Goal: Task Accomplishment & Management: Use online tool/utility

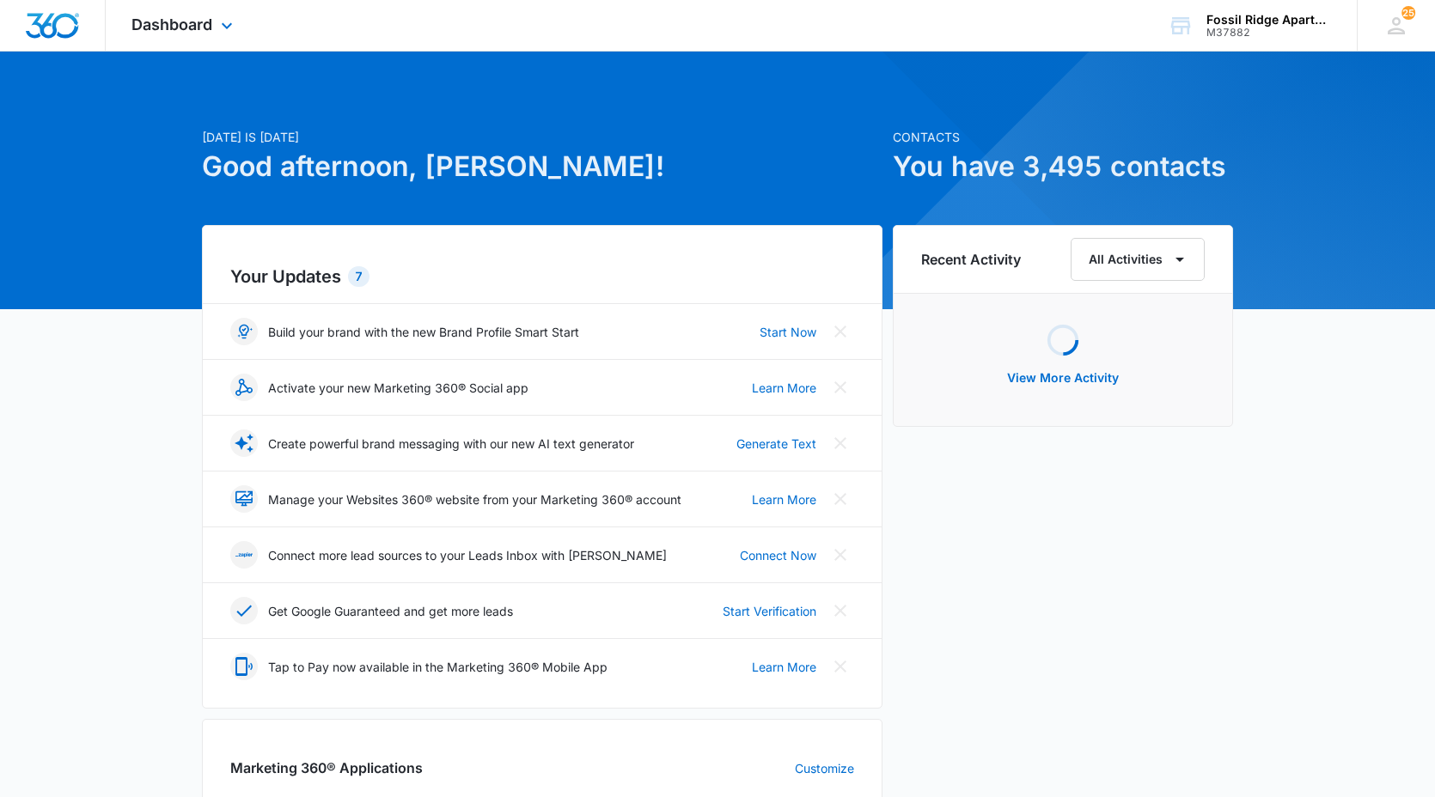
click at [186, 1] on div "Dashboard Apps Reputation Websites Forms CRM Email Social POS Content Ads Intel…" at bounding box center [184, 25] width 157 height 51
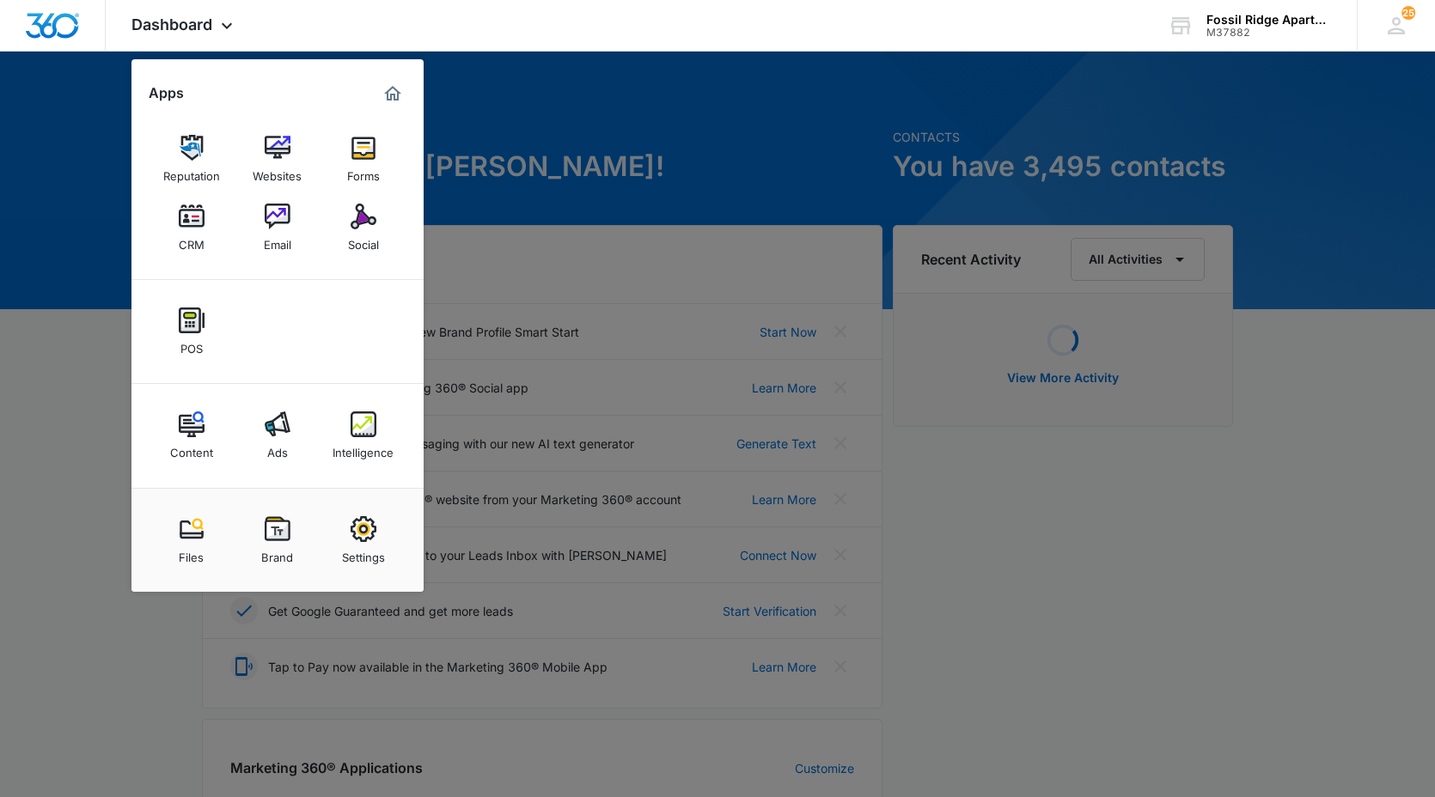
click at [192, 230] on div "CRM" at bounding box center [192, 240] width 26 height 22
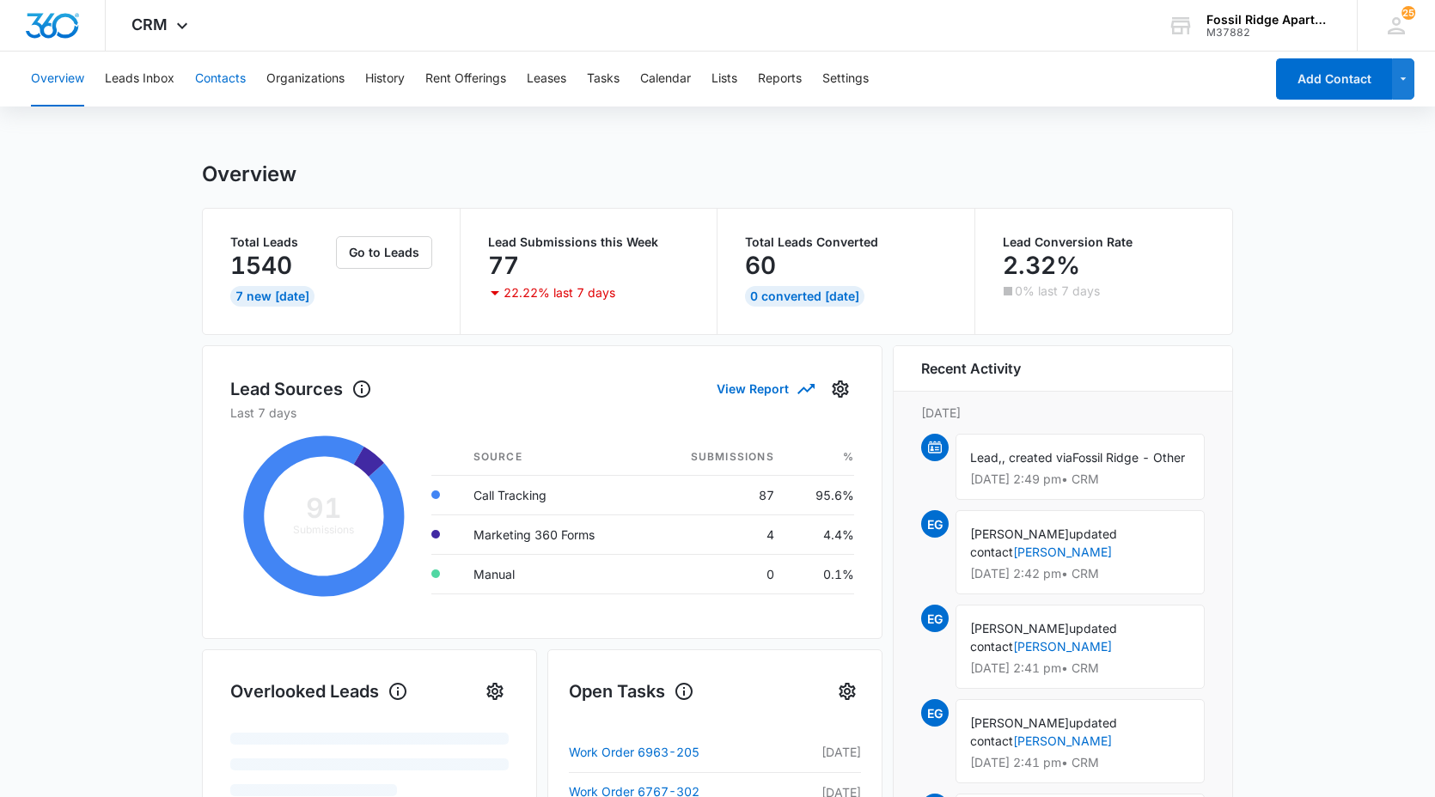
click at [222, 73] on button "Contacts" at bounding box center [220, 79] width 51 height 55
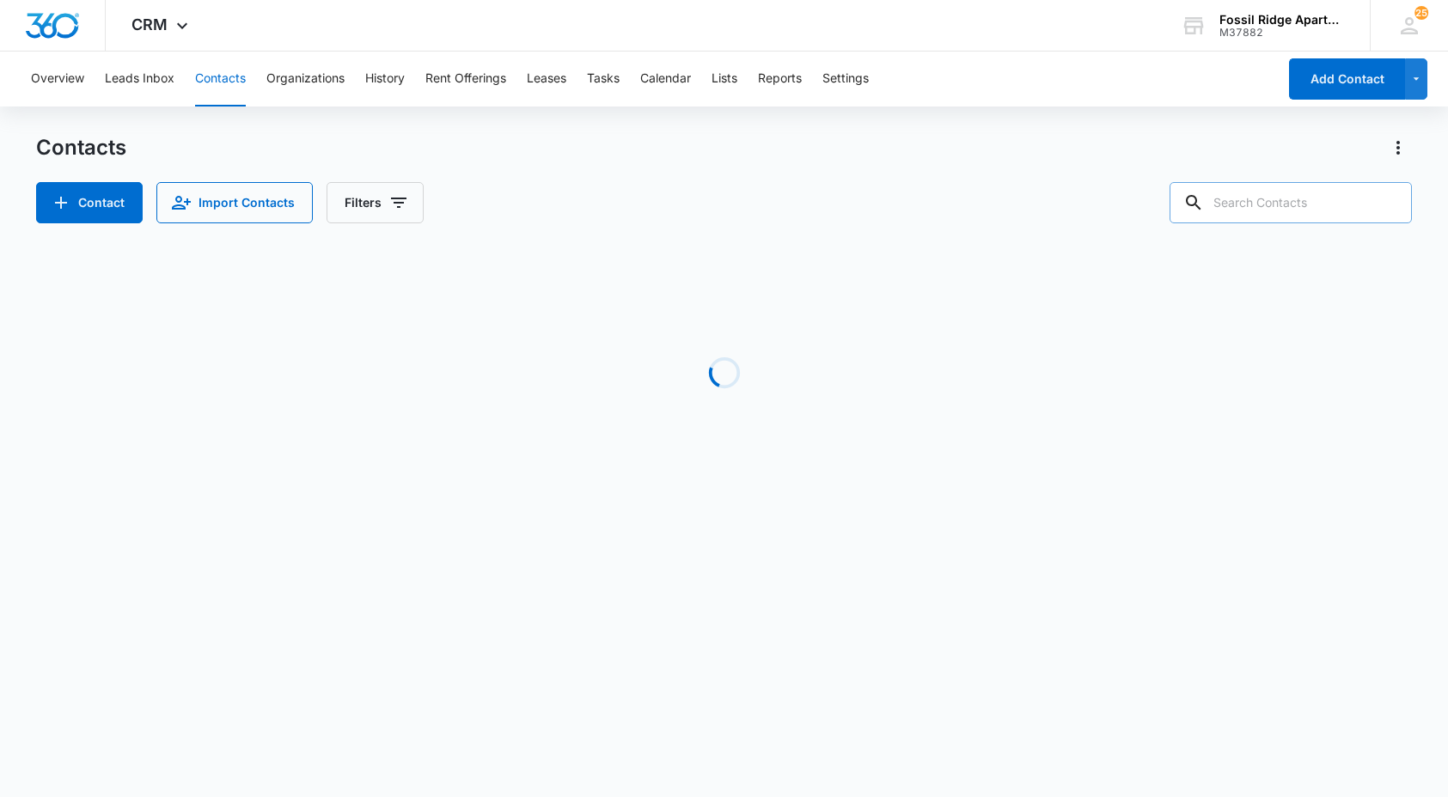
click at [1273, 203] on input "text" at bounding box center [1291, 202] width 242 height 41
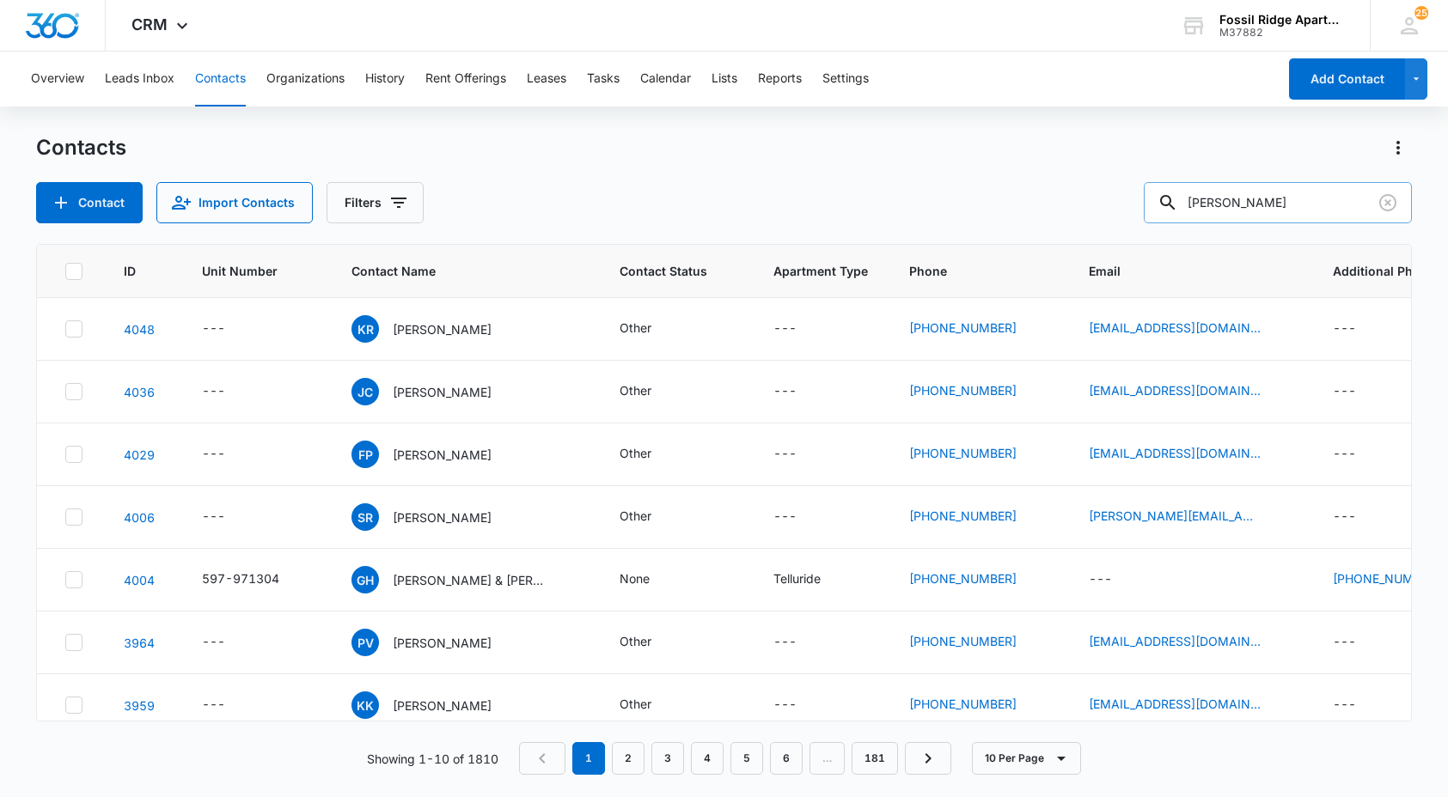
type input "[PERSON_NAME]"
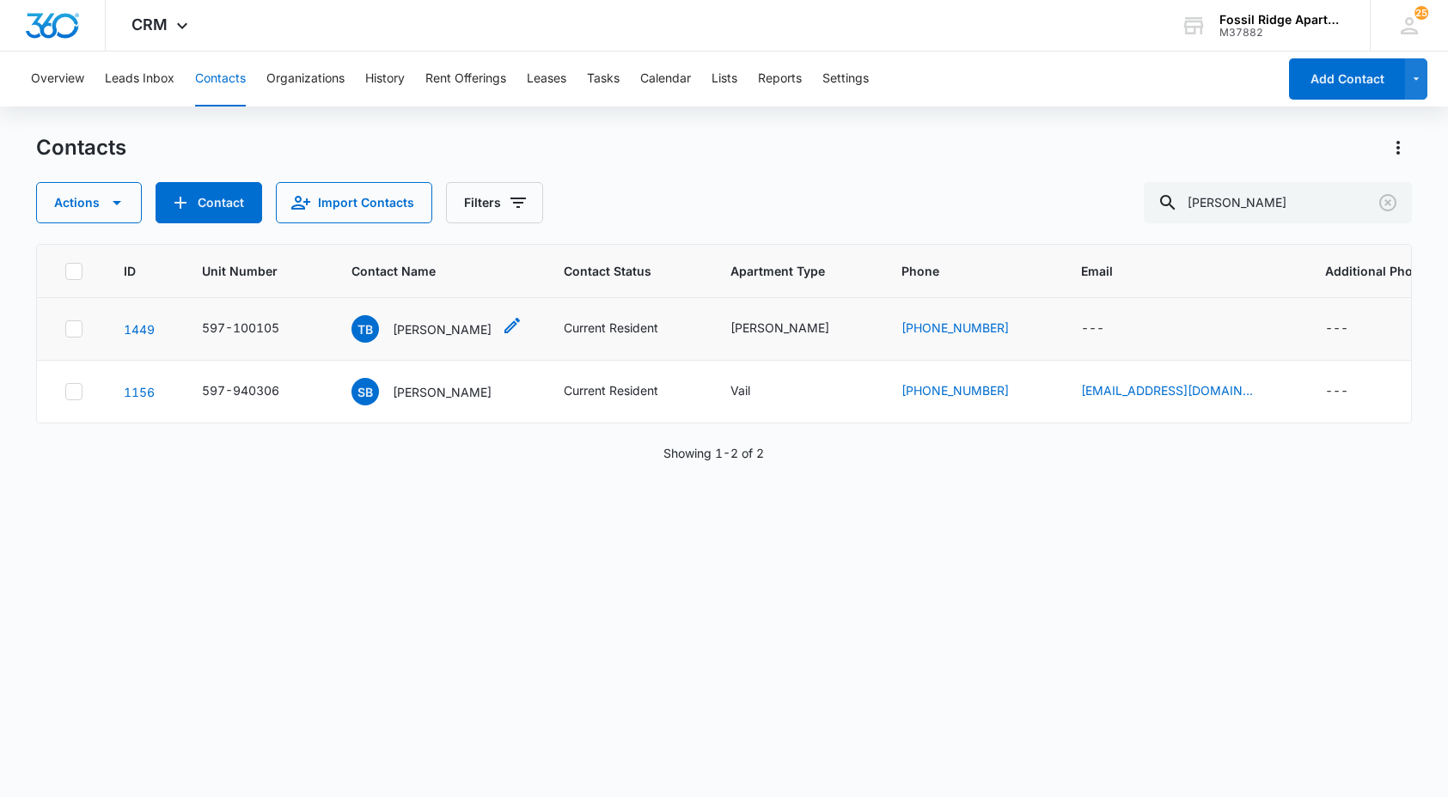
click at [438, 330] on p "Terri Brewer" at bounding box center [442, 330] width 99 height 18
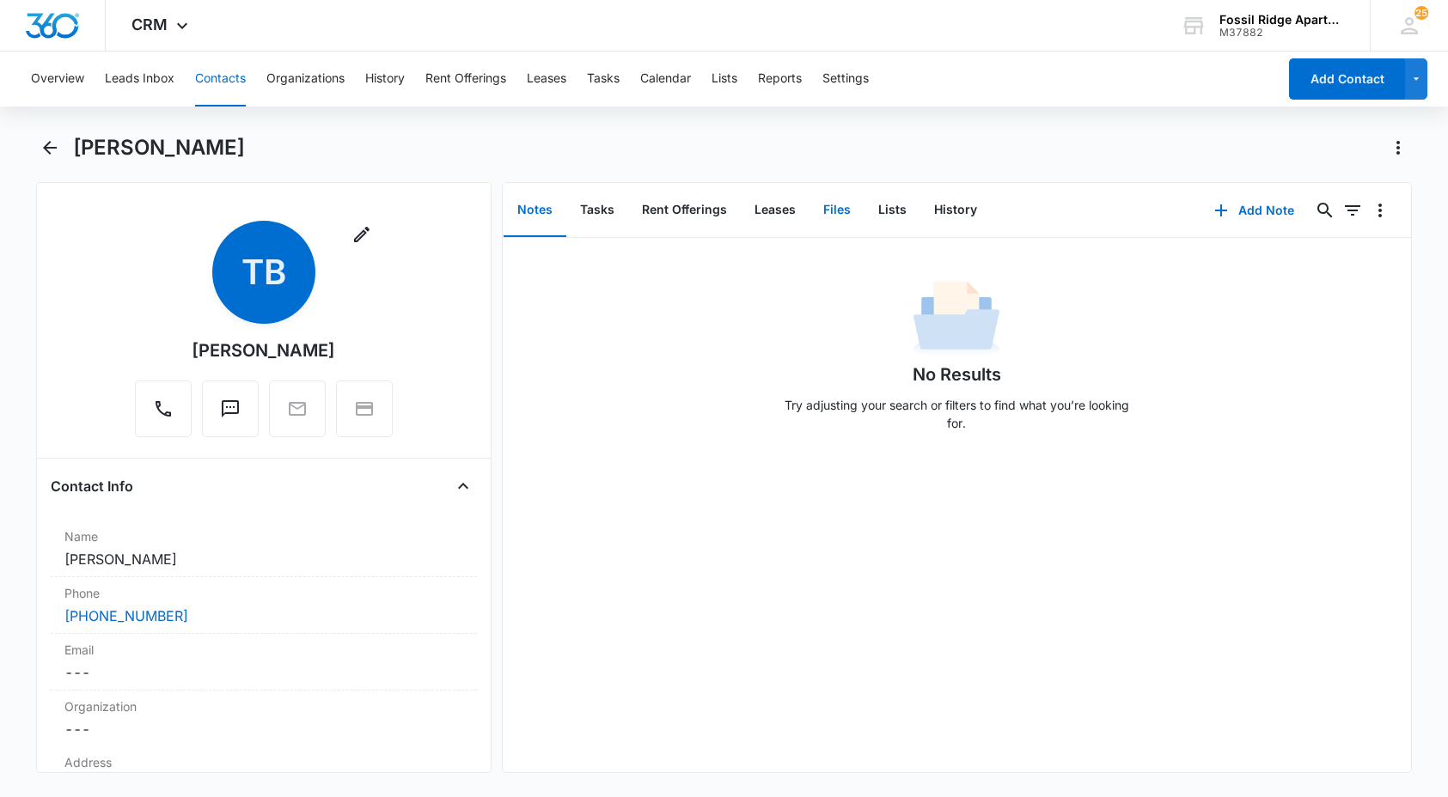
click at [822, 213] on button "Files" at bounding box center [837, 210] width 55 height 53
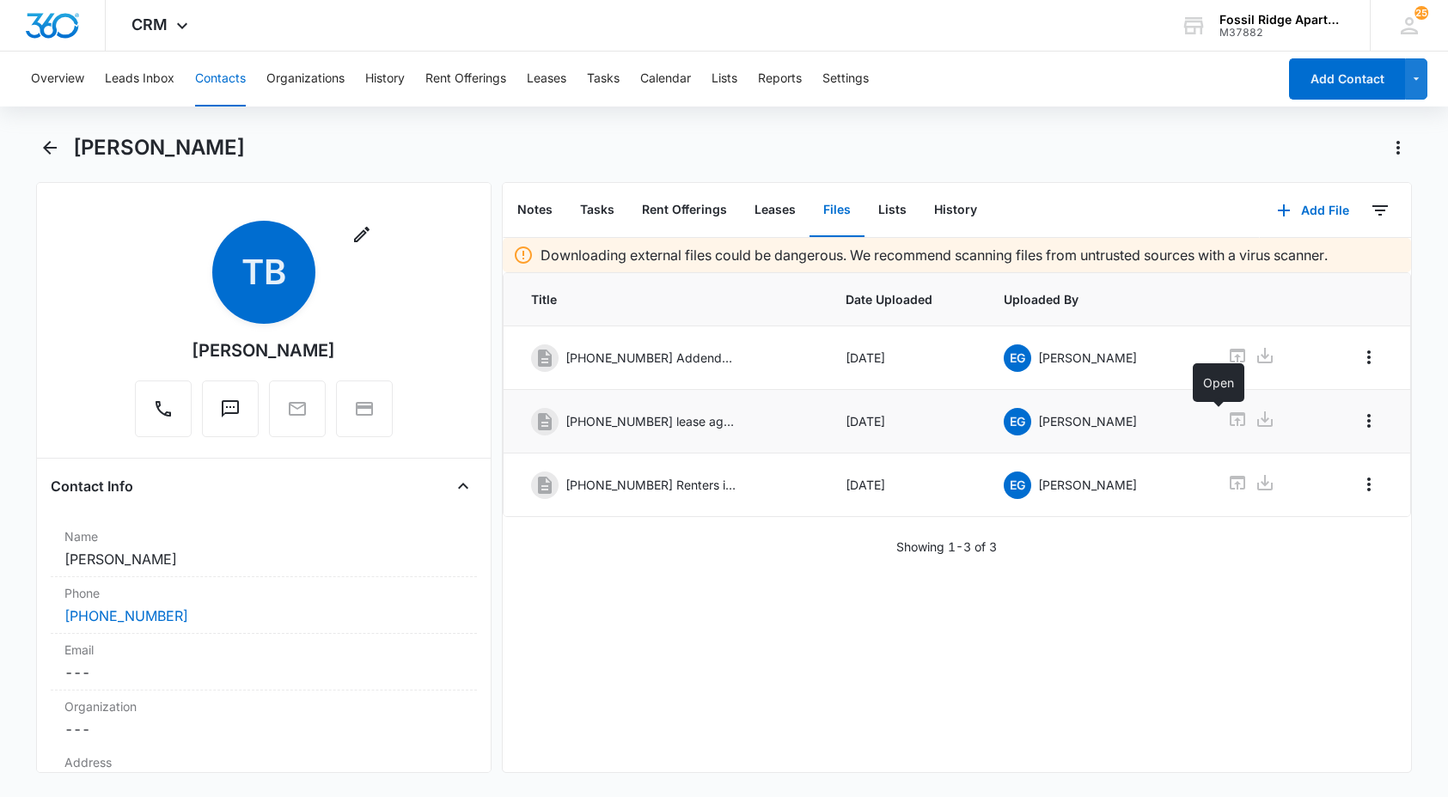
click at [1230, 420] on icon at bounding box center [1237, 419] width 15 height 14
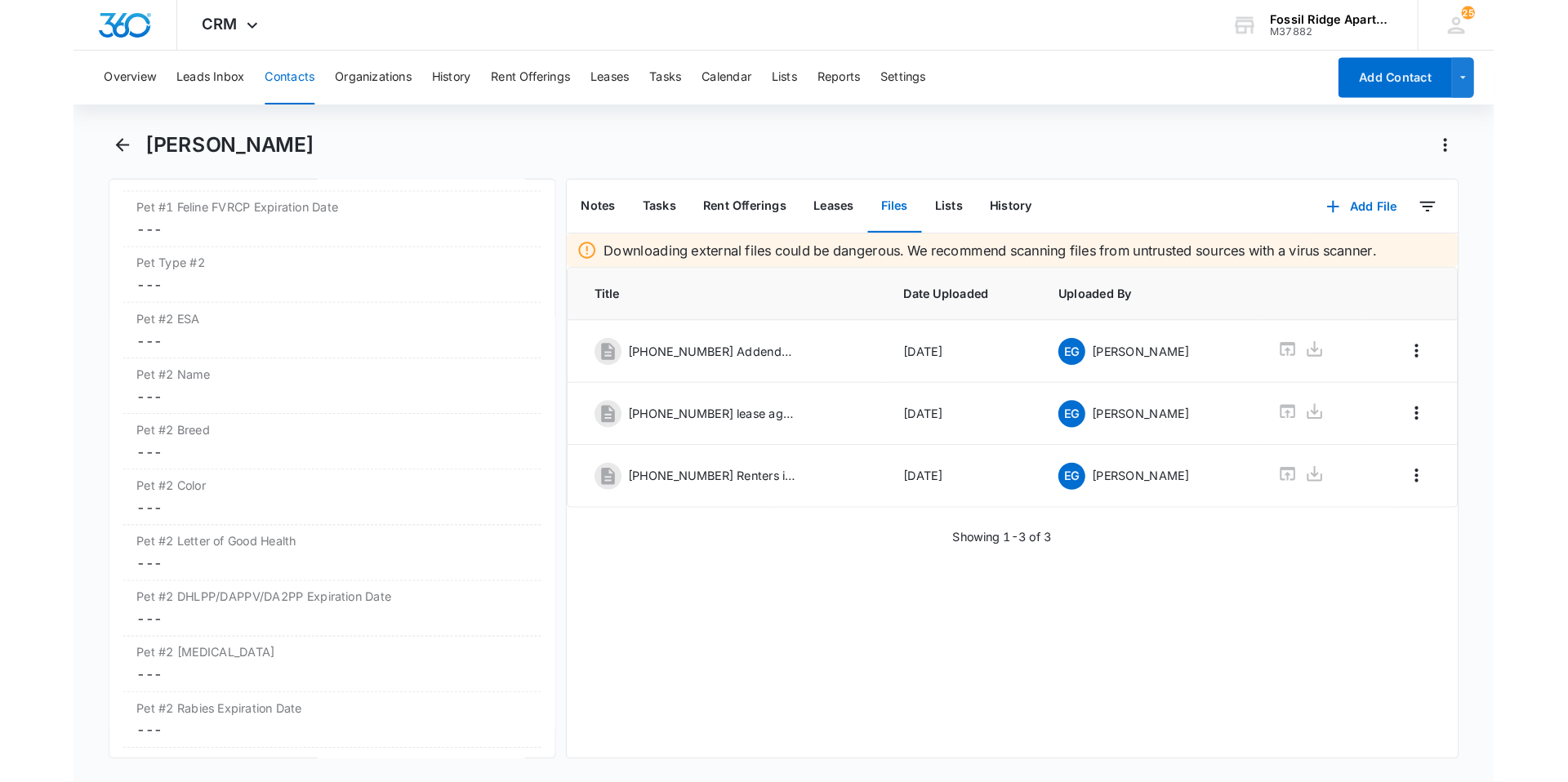
scroll to position [3103, 0]
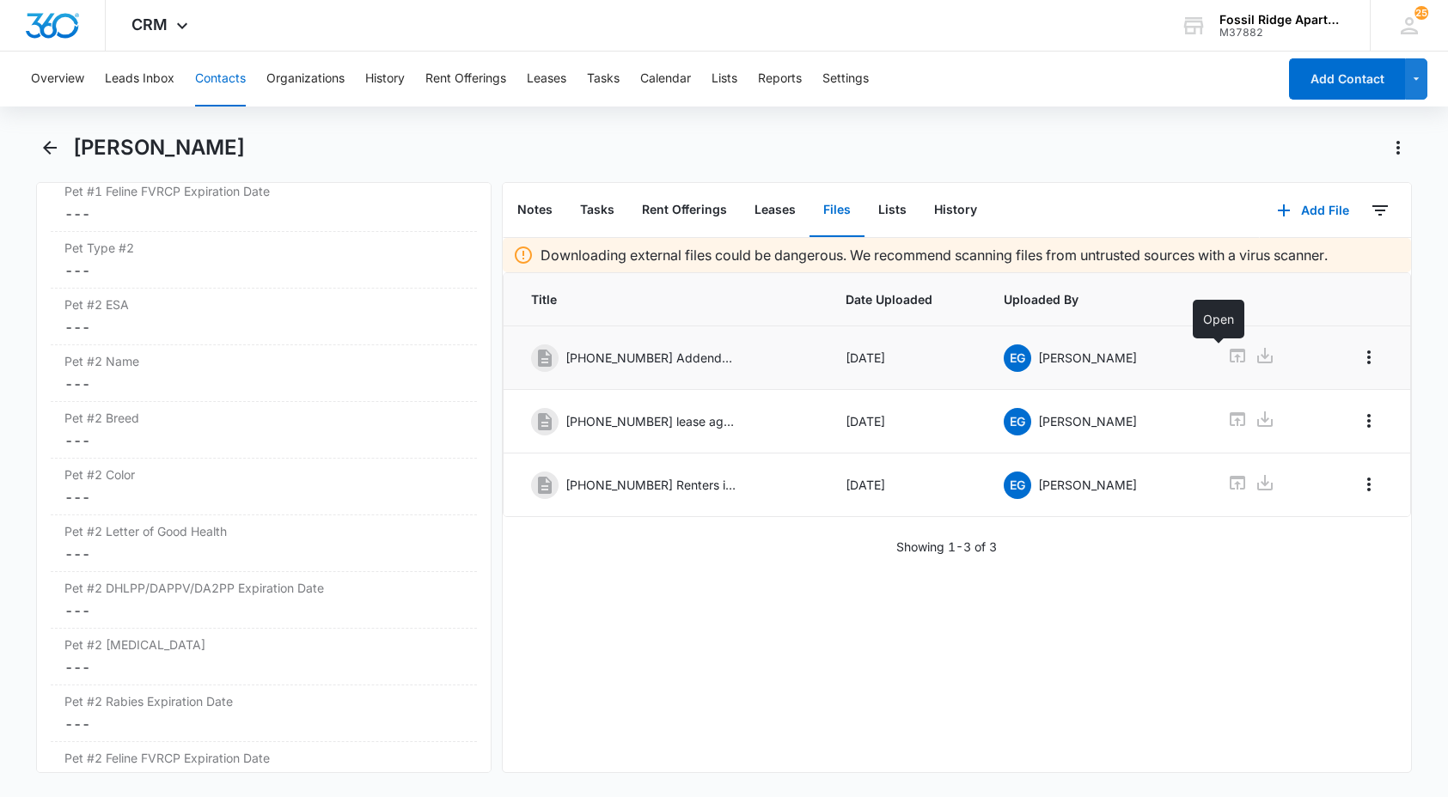
click at [1227, 357] on icon at bounding box center [1237, 355] width 21 height 21
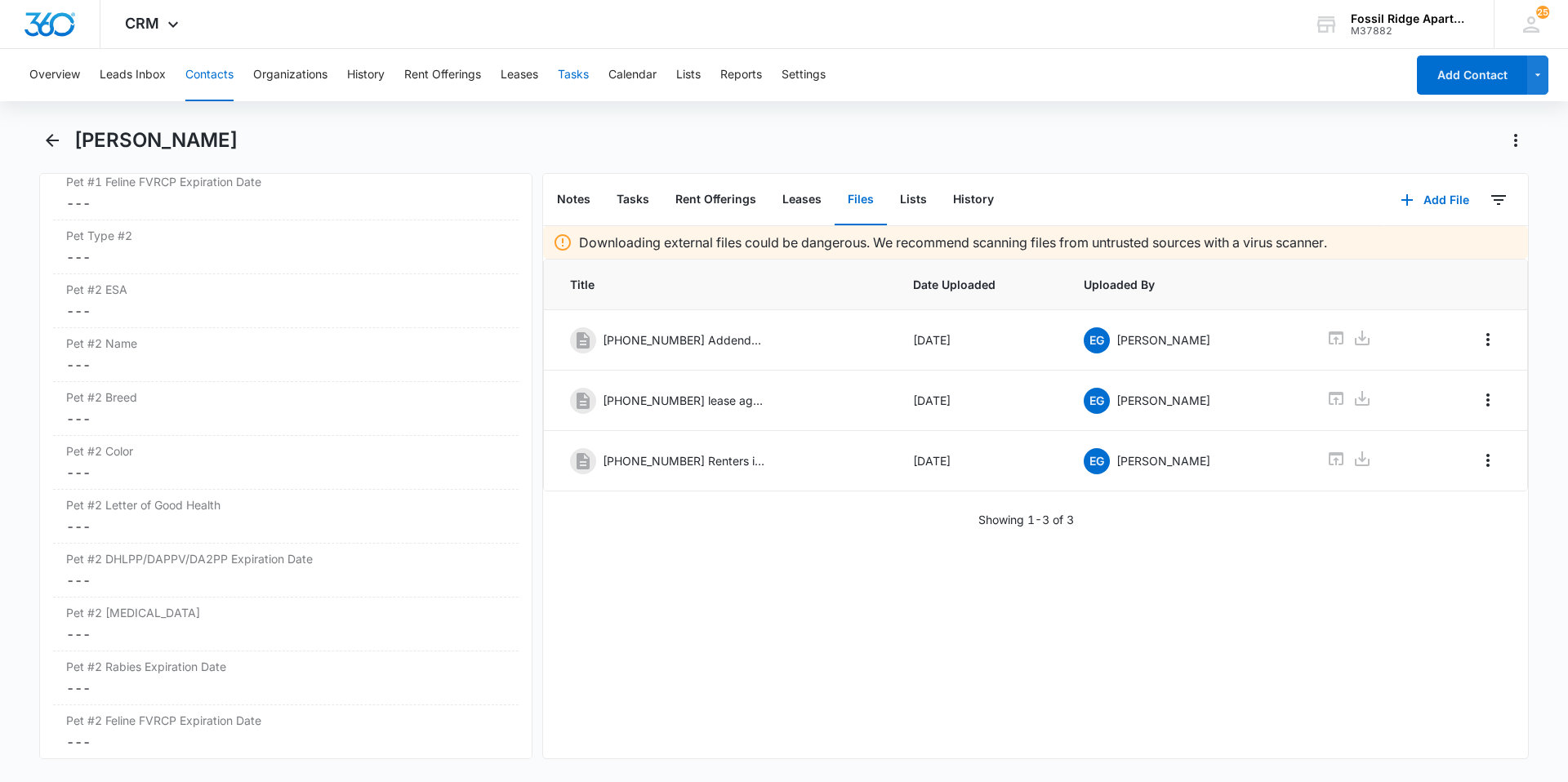
click at [565, 68] on button "Tasks" at bounding box center [573, 75] width 31 height 52
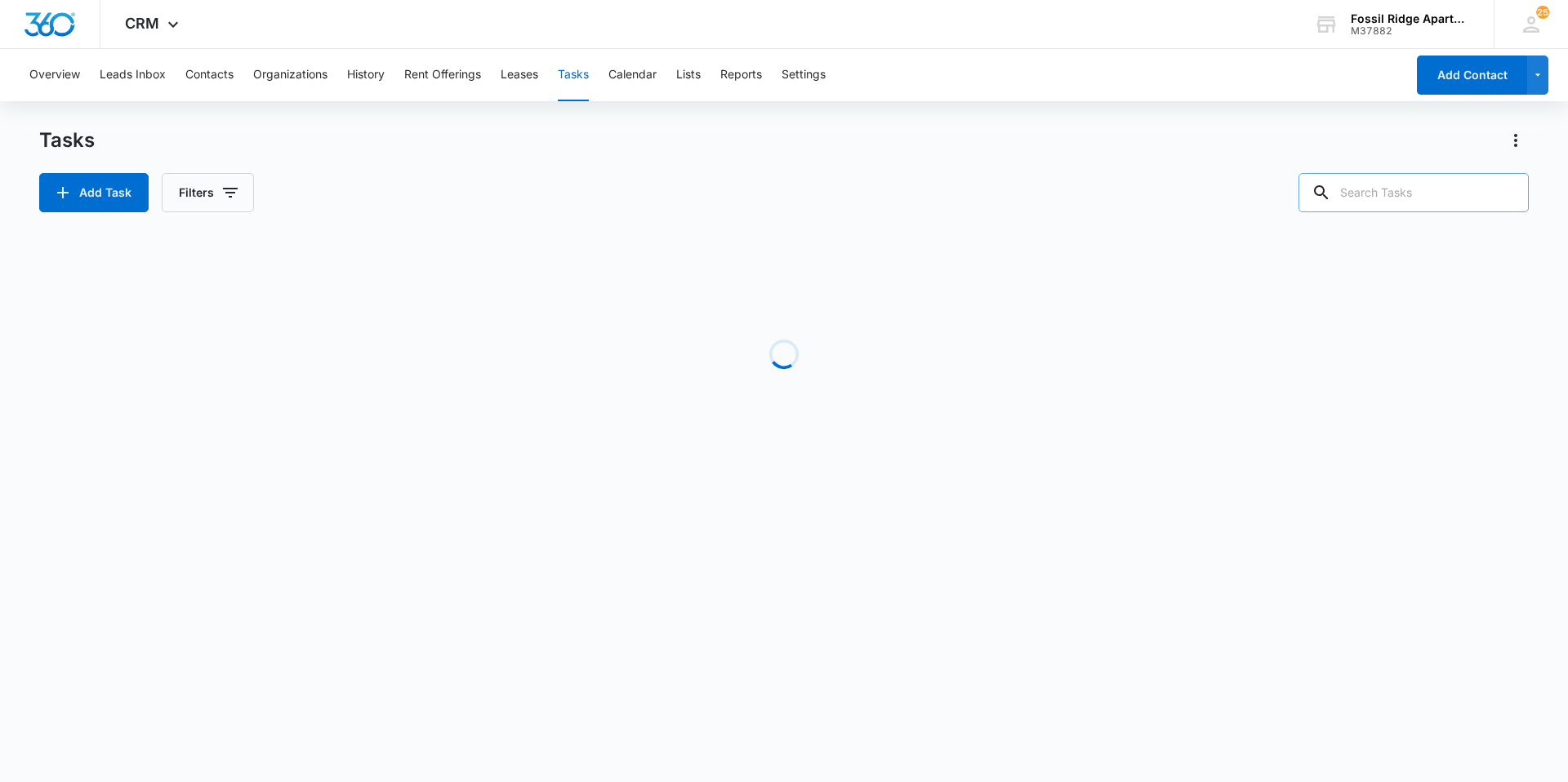
click at [1375, 193] on input "text" at bounding box center [1413, 192] width 230 height 39
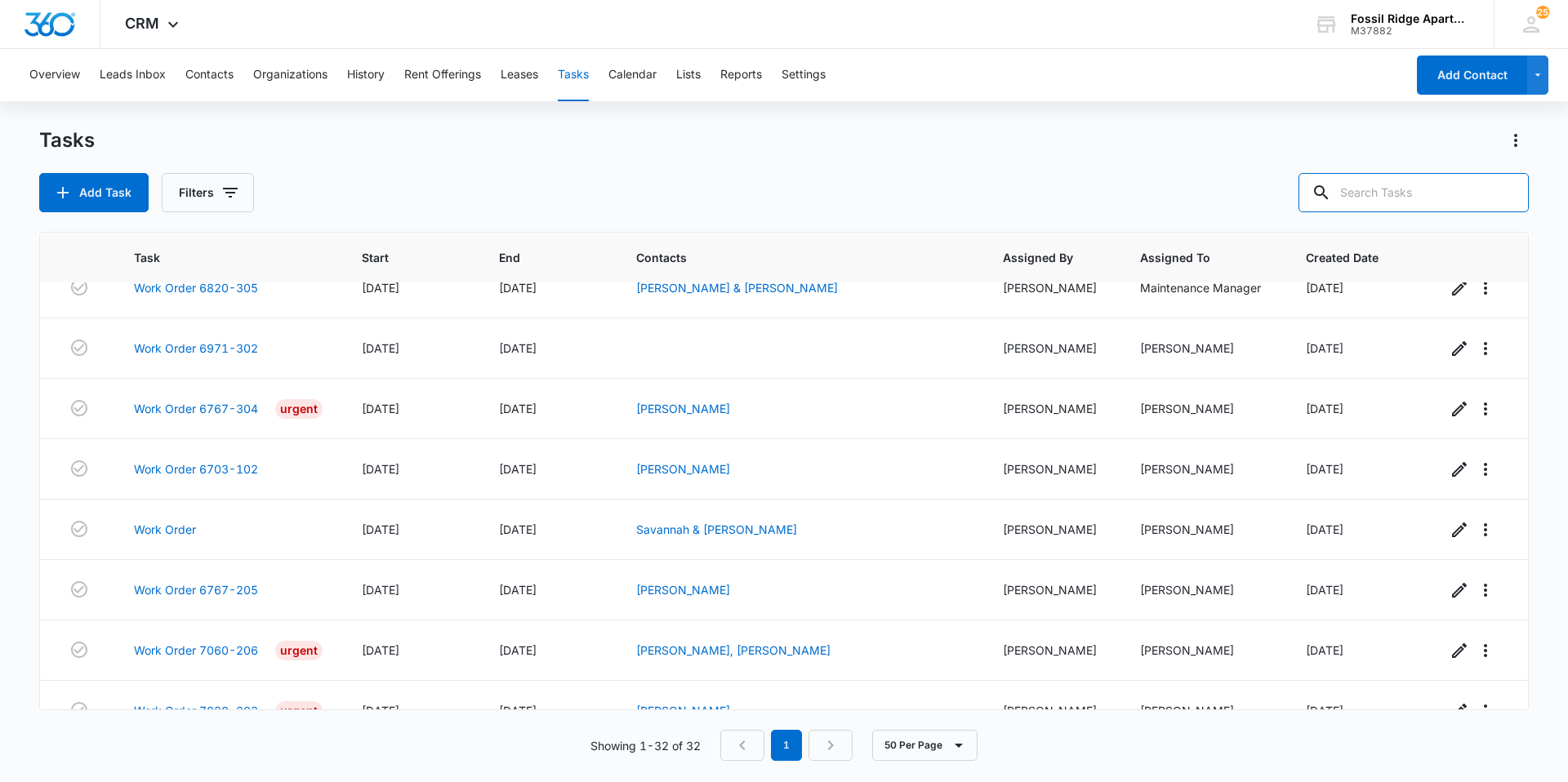
scroll to position [772, 0]
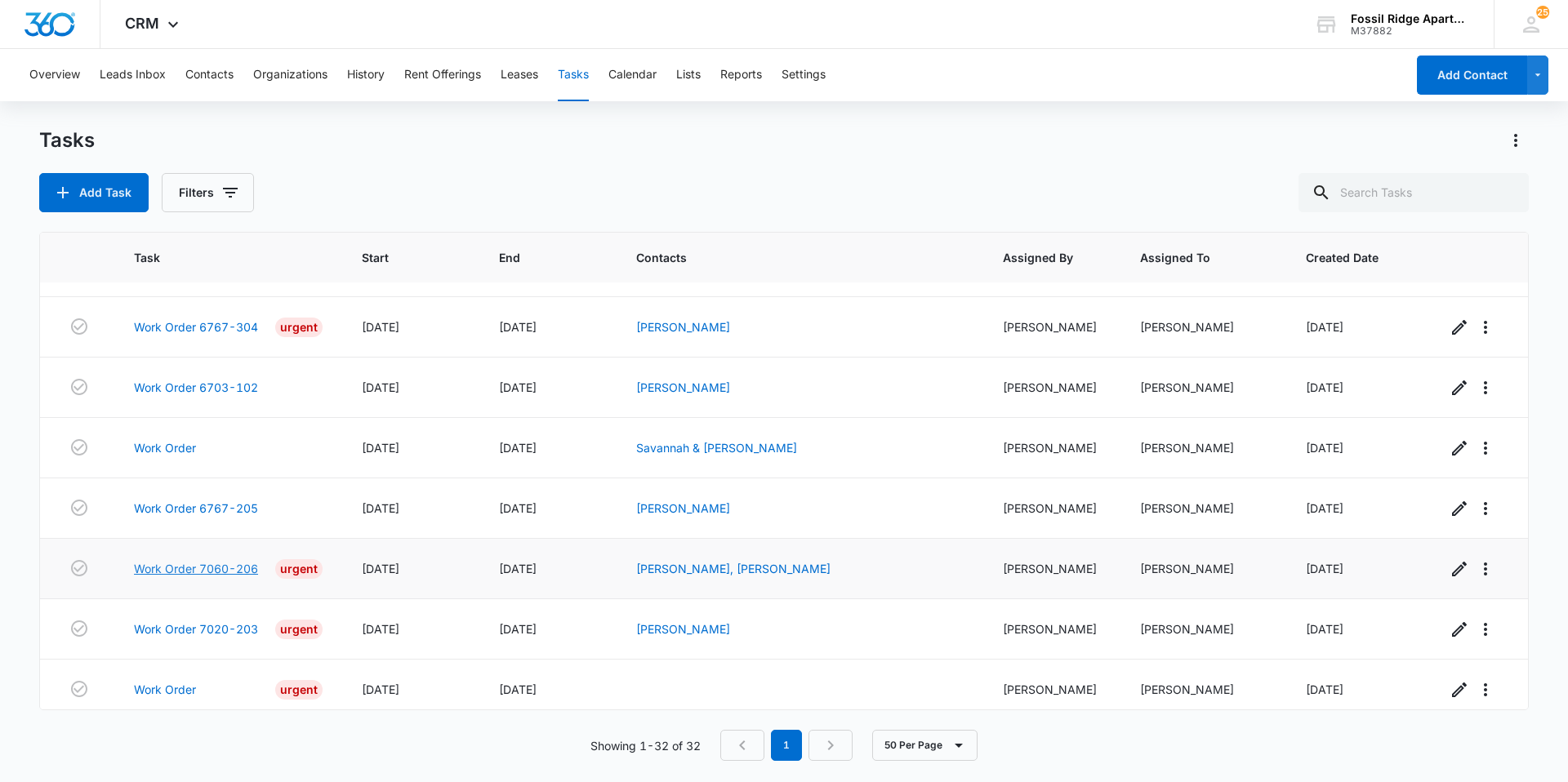
click at [245, 569] on link "Work Order 7060-206" at bounding box center [196, 569] width 124 height 17
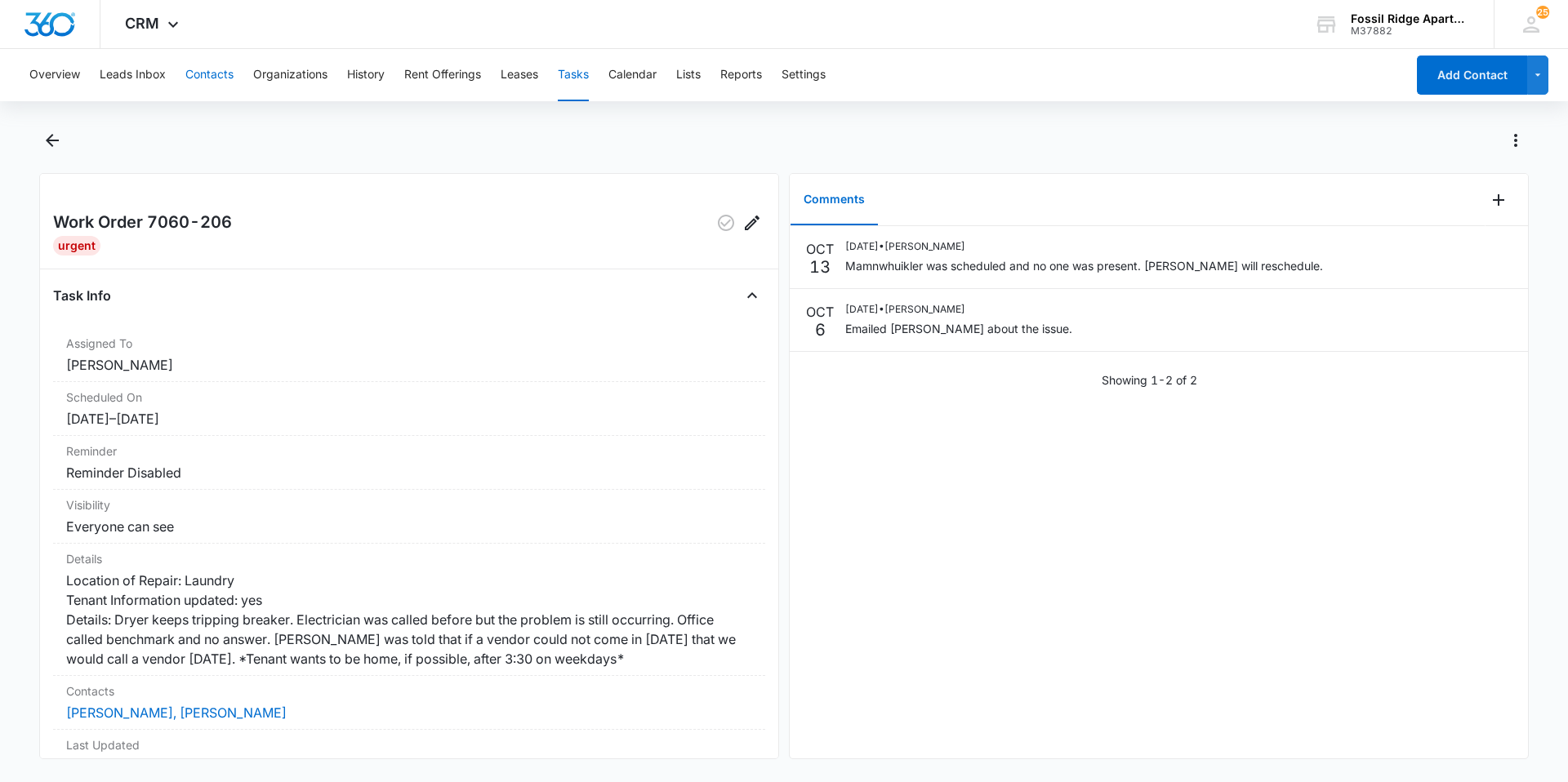
click at [200, 61] on button "Contacts" at bounding box center [209, 75] width 48 height 52
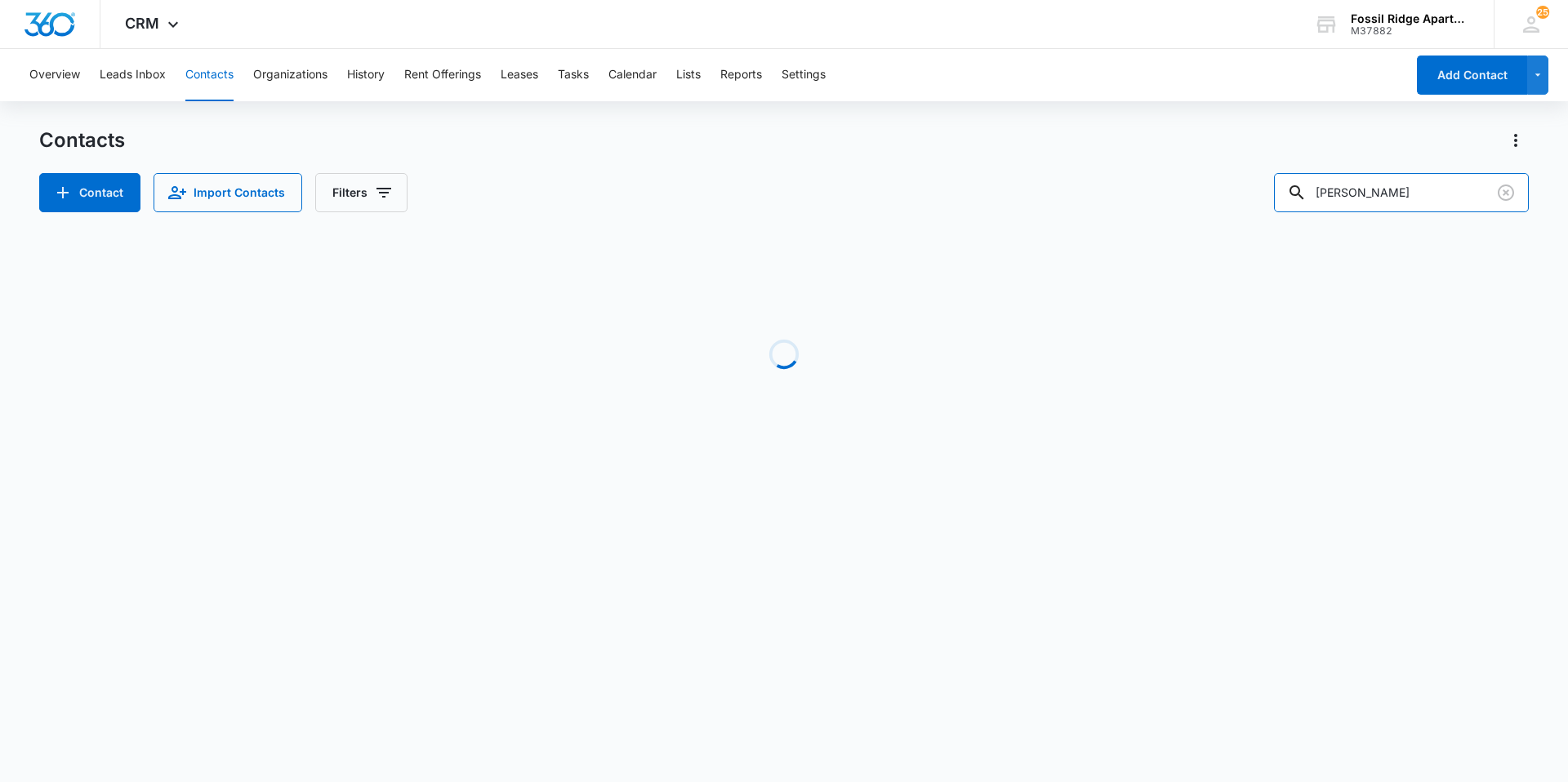
drag, startPoint x: 1312, startPoint y: 192, endPoint x: 1119, endPoint y: 154, distance: 196.7
click at [1207, 171] on div "Contacts Contact Import Contacts Filters [PERSON_NAME]" at bounding box center [783, 169] width 1489 height 85
type input "[PERSON_NAME]"
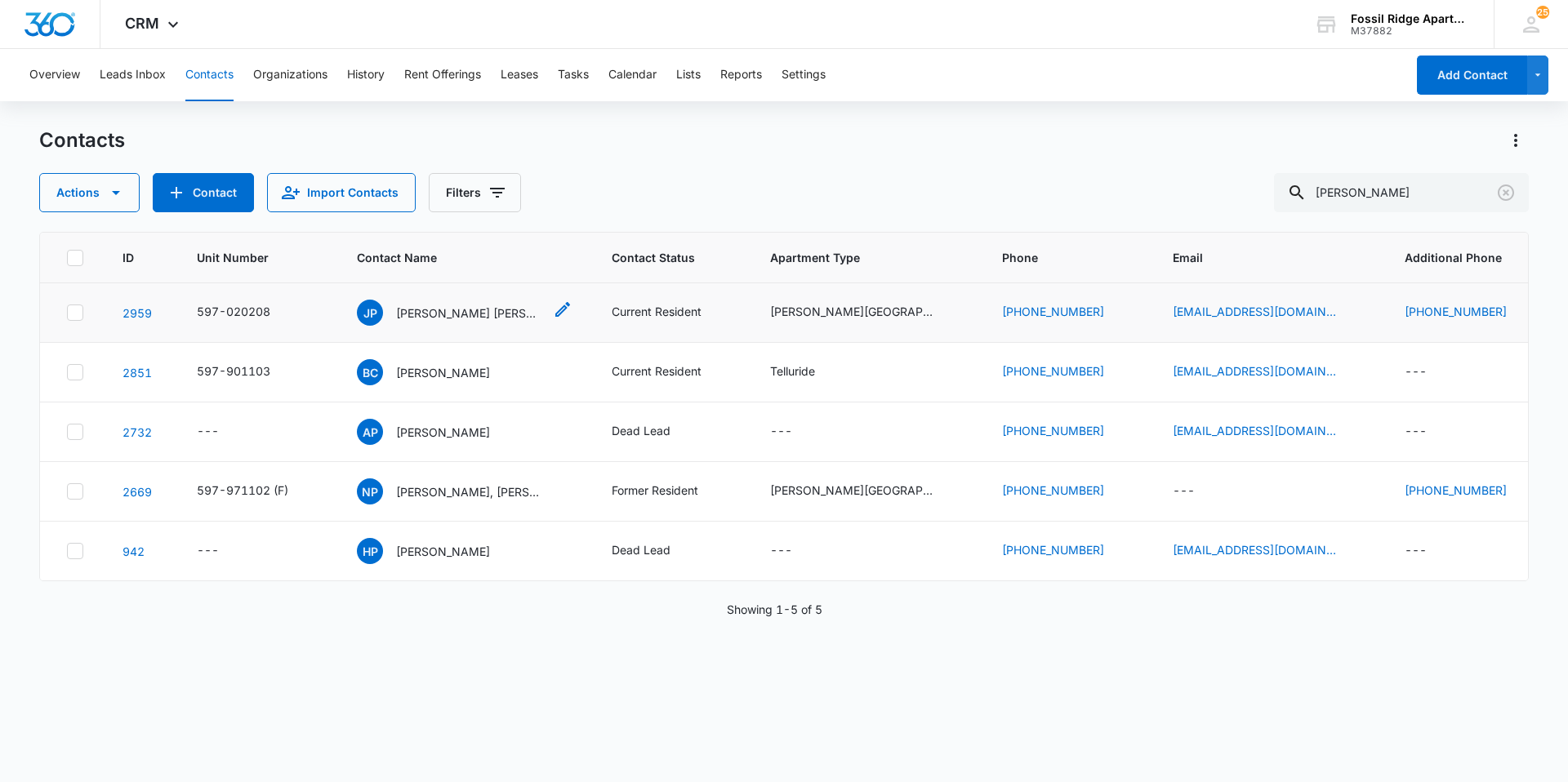
click at [522, 305] on p "[PERSON_NAME] [PERSON_NAME]" at bounding box center [469, 314] width 147 height 17
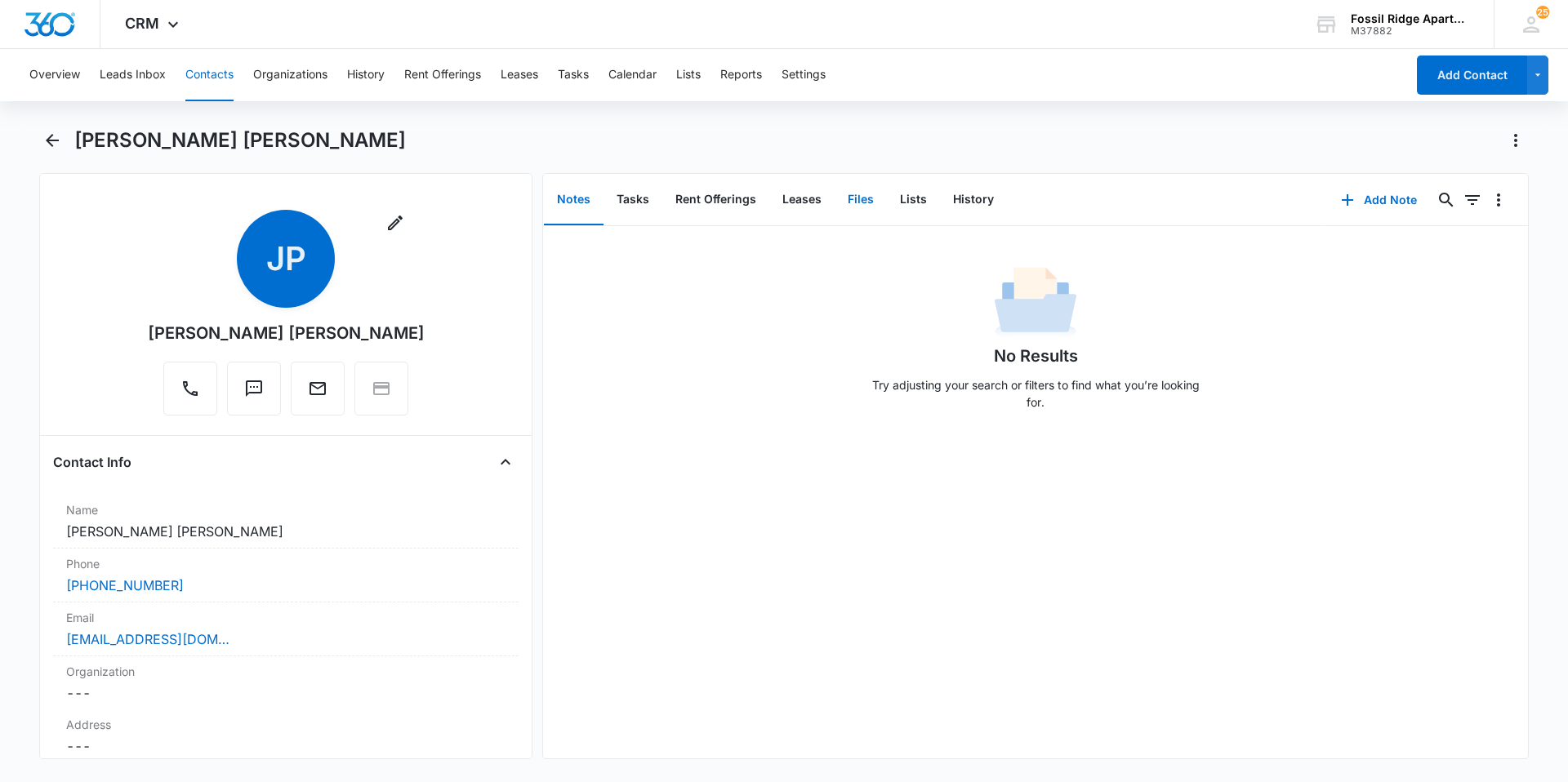
click at [839, 196] on button "Files" at bounding box center [860, 200] width 52 height 50
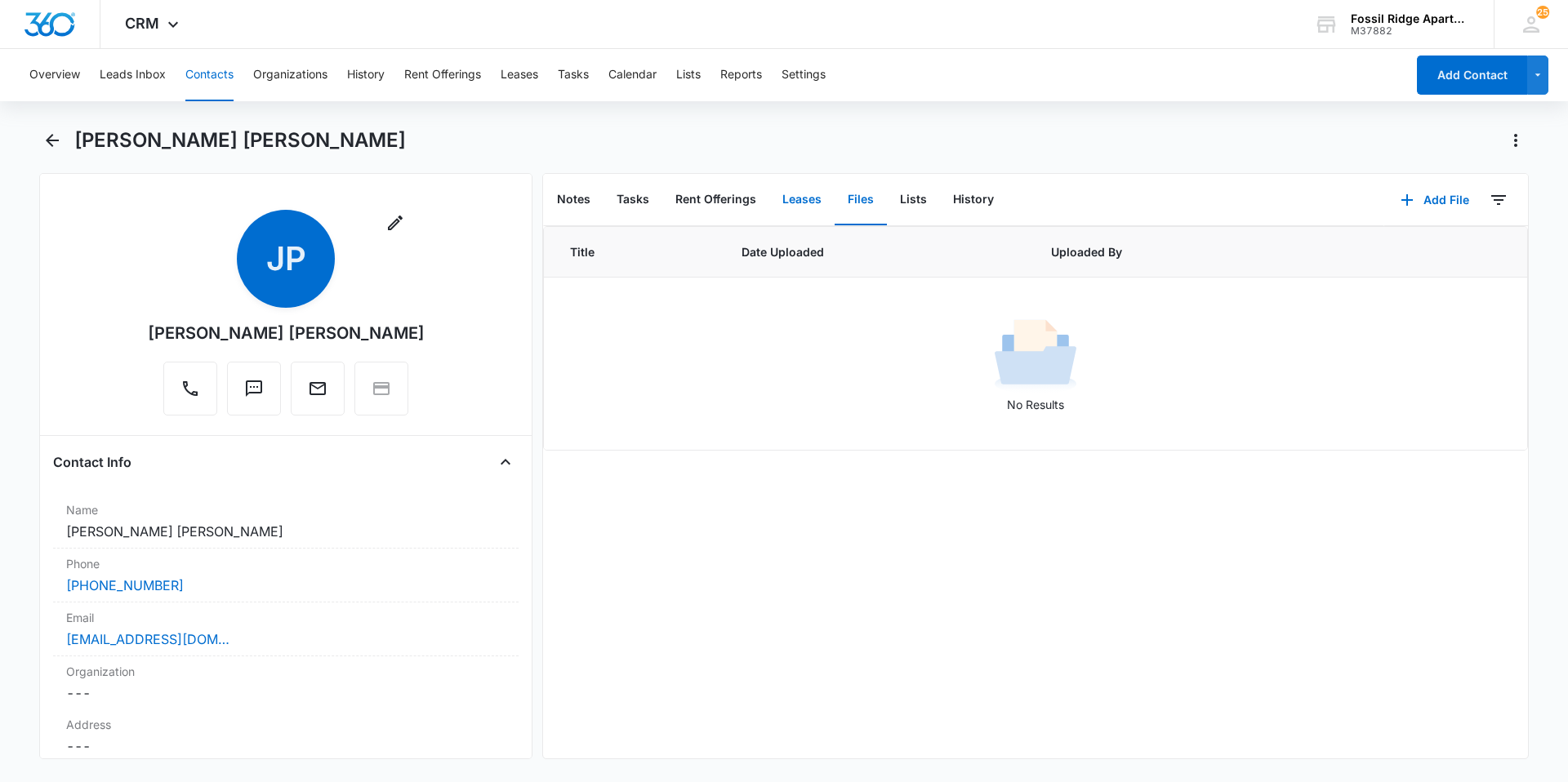
click at [800, 198] on button "Leases" at bounding box center [802, 200] width 66 height 50
